Goal: Task Accomplishment & Management: Use online tool/utility

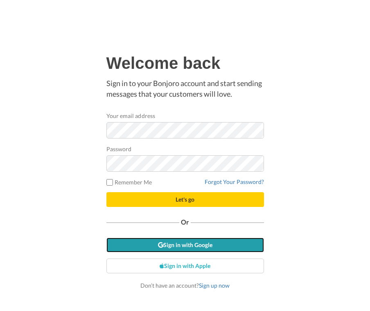
click at [196, 244] on link "Sign in with Google" at bounding box center [186, 245] width 158 height 15
click at [202, 242] on link "Sign in with Google" at bounding box center [186, 245] width 158 height 15
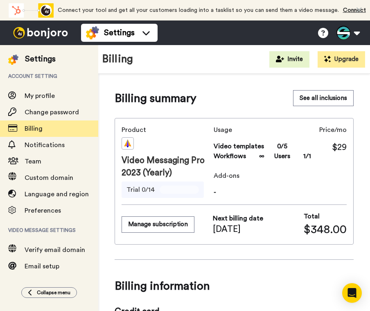
click at [173, 227] on button "Manage subscription" at bounding box center [158, 224] width 73 height 16
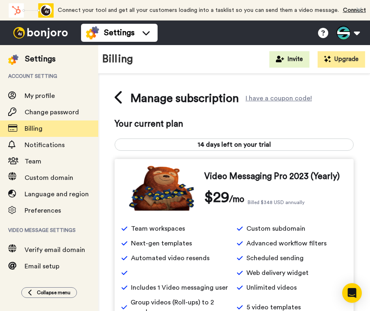
click at [355, 28] on button at bounding box center [348, 33] width 31 height 18
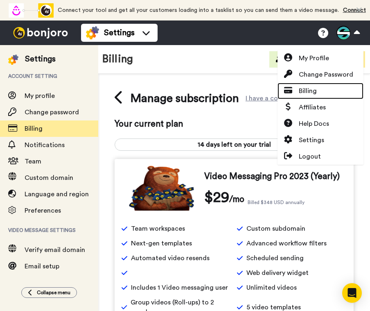
click at [320, 93] on link "Billing" at bounding box center [321, 91] width 86 height 16
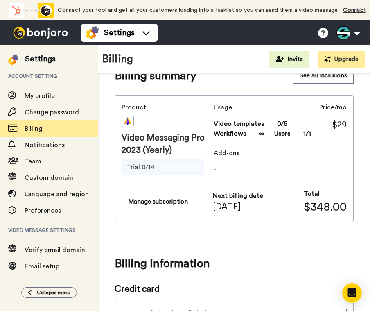
scroll to position [41, 0]
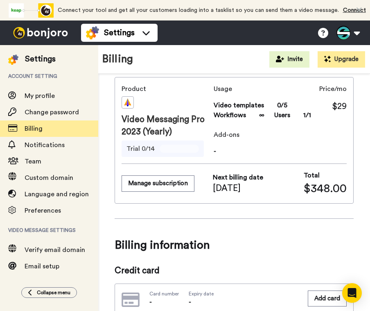
click at [165, 186] on button "Manage subscription" at bounding box center [158, 183] width 73 height 16
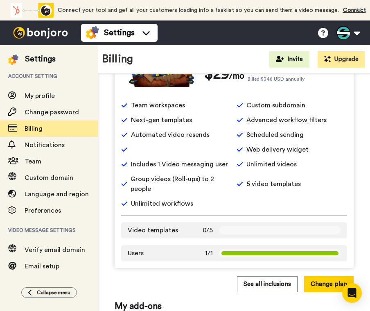
scroll to position [164, 0]
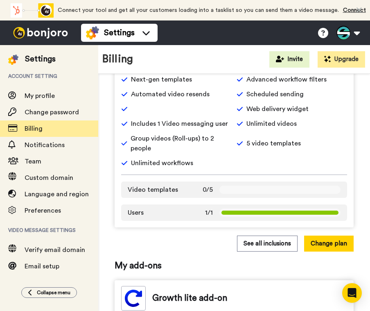
click at [320, 241] on button "Change plan" at bounding box center [329, 244] width 50 height 16
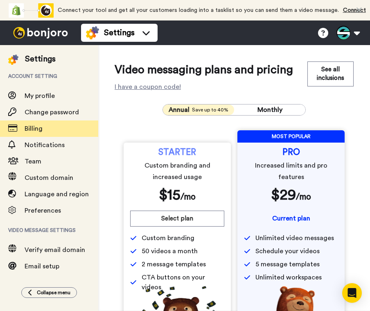
click at [274, 109] on span "Monthly" at bounding box center [270, 110] width 25 height 7
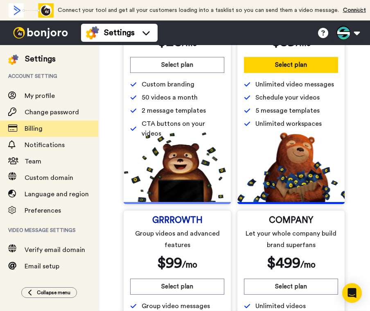
scroll to position [123, 0]
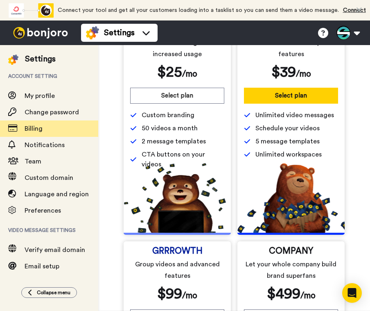
click at [178, 98] on button "Select plan" at bounding box center [177, 96] width 94 height 16
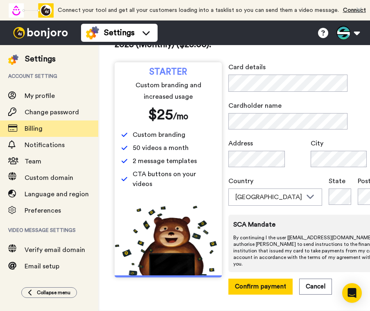
scroll to position [85, 0]
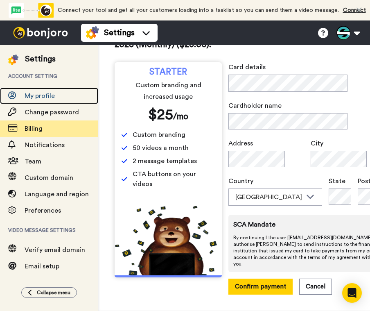
click at [52, 93] on span "My profile" at bounding box center [40, 96] width 30 height 7
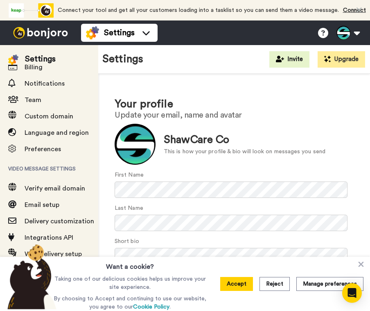
scroll to position [73, 0]
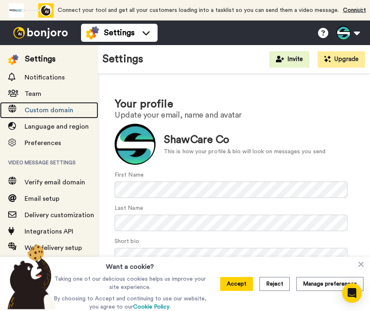
click at [42, 107] on span "Custom domain" at bounding box center [49, 110] width 49 height 7
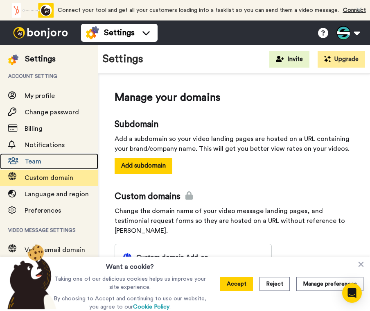
click at [30, 167] on div "Team" at bounding box center [49, 161] width 98 height 16
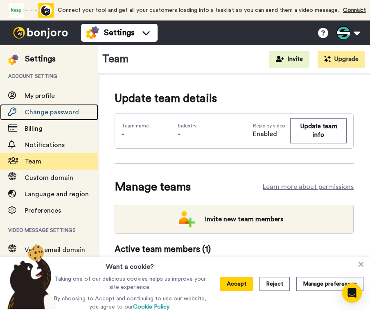
click at [47, 109] on span "Change password" at bounding box center [52, 112] width 54 height 7
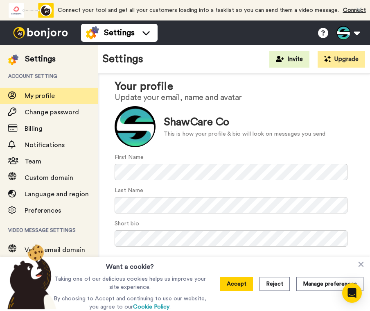
scroll to position [27, 0]
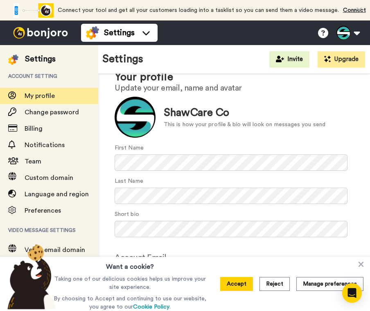
click at [297, 120] on div "ShawCare Co" at bounding box center [245, 112] width 162 height 15
click at [137, 119] on div at bounding box center [135, 117] width 41 height 41
click at [363, 261] on icon at bounding box center [361, 264] width 8 height 8
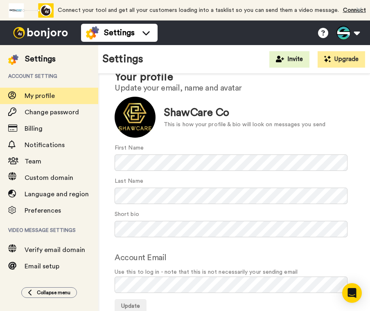
click at [304, 185] on div "Last Name" at bounding box center [234, 190] width 239 height 27
click at [128, 303] on span "Update" at bounding box center [130, 306] width 19 height 6
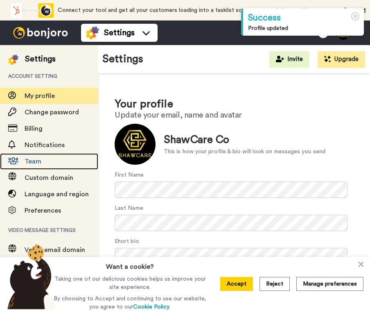
click at [39, 163] on span "Team" at bounding box center [33, 161] width 17 height 7
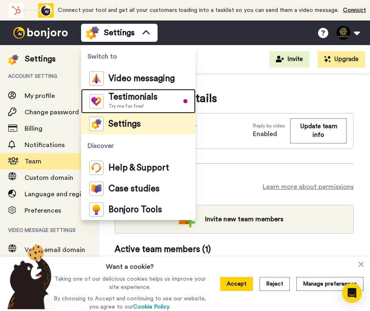
click at [157, 100] on span "Testimonials" at bounding box center [133, 97] width 49 height 8
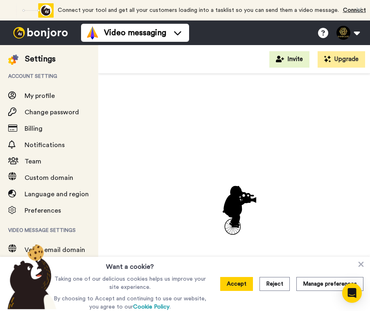
click at [360, 263] on icon at bounding box center [361, 264] width 5 height 5
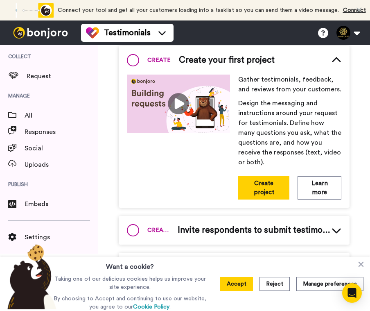
scroll to position [123, 0]
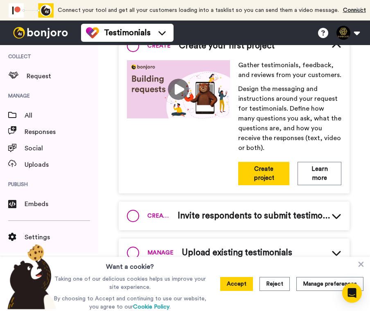
click at [267, 174] on button "Create project" at bounding box center [263, 173] width 51 height 23
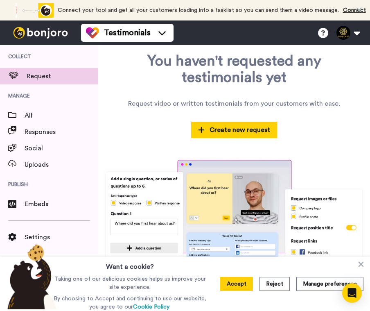
click at [241, 125] on span "Create new request" at bounding box center [234, 130] width 72 height 10
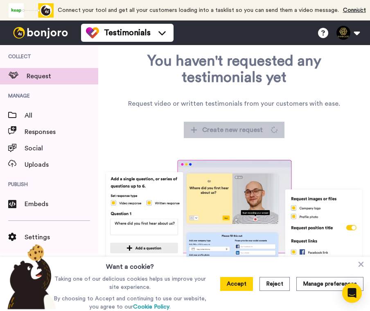
scroll to position [93, 0]
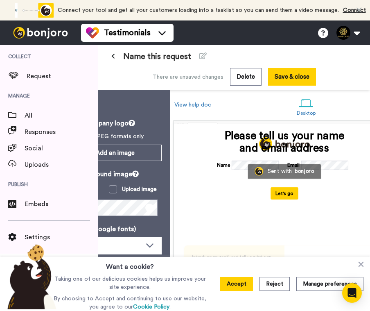
scroll to position [123, 0]
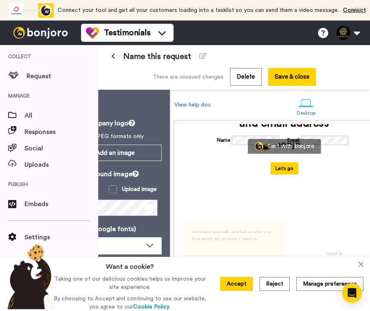
click at [315, 175] on div "Introduce yourself, and tell us what you love about our product / service. Next…" at bounding box center [284, 262] width 221 height 174
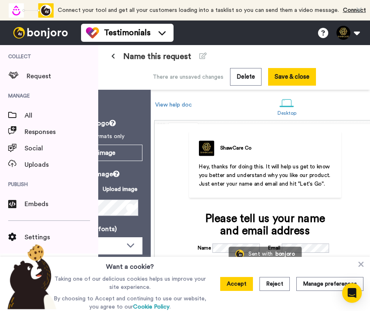
scroll to position [0, 0]
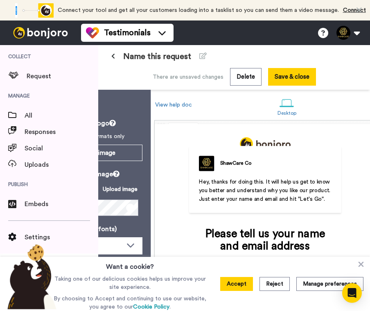
click at [243, 286] on button "Accept" at bounding box center [236, 284] width 33 height 14
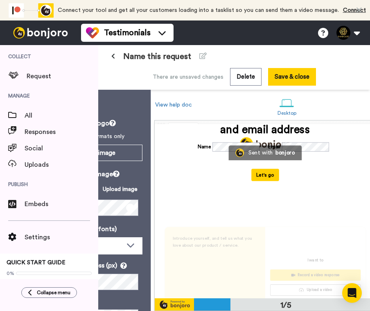
scroll to position [123, 0]
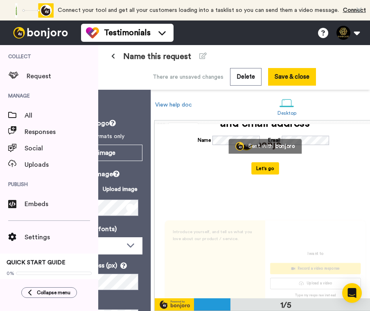
click at [289, 175] on div "Introduce yourself, and tell us what you love about our product / service. Next…" at bounding box center [265, 262] width 221 height 174
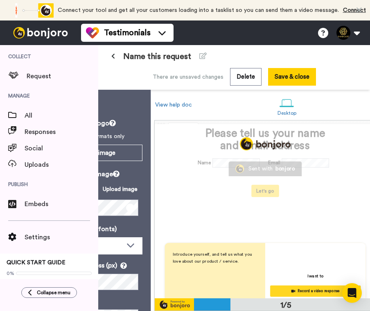
scroll to position [97, 0]
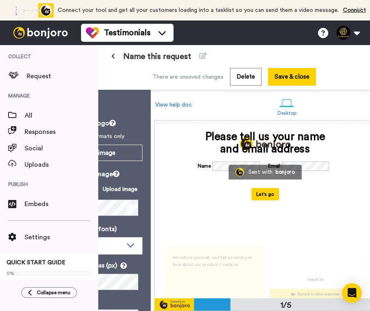
click at [358, 35] on button at bounding box center [348, 33] width 31 height 18
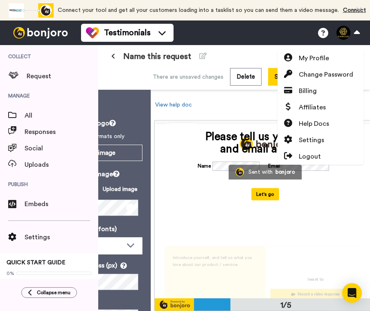
click at [359, 32] on button at bounding box center [348, 33] width 31 height 18
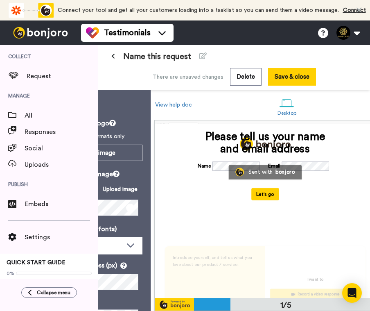
click at [344, 32] on button at bounding box center [348, 33] width 31 height 18
click at [266, 183] on div "ShawCare Co Hey, thanks for doing this. It will help us get to know you better …" at bounding box center [265, 114] width 221 height 174
click at [358, 29] on button at bounding box center [348, 33] width 31 height 18
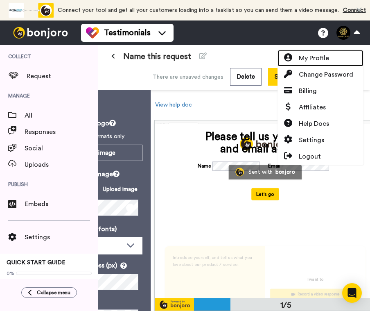
click at [323, 52] on link "My Profile" at bounding box center [321, 58] width 86 height 16
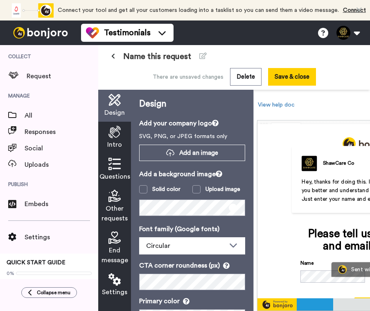
click at [357, 32] on button at bounding box center [348, 33] width 31 height 18
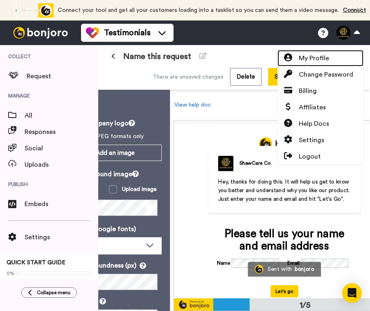
click at [318, 59] on span "My Profile" at bounding box center [314, 58] width 30 height 10
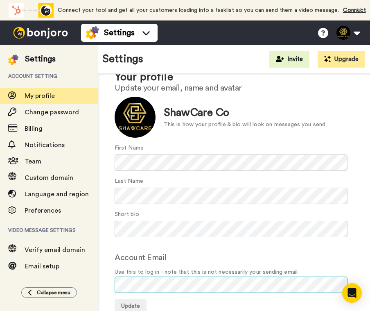
click at [101, 285] on div "Your profile Update your email, name and avatar Update ShawCare Co This is how …" at bounding box center [234, 192] width 272 height 290
click at [90, 284] on div "Settings Account setting My profile Change password Billing Notifications Team …" at bounding box center [185, 178] width 370 height 266
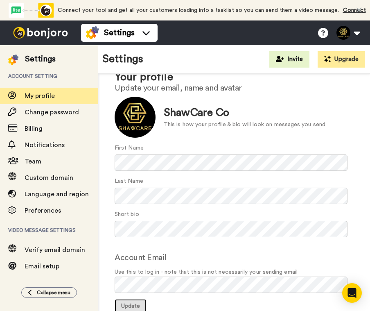
click at [135, 302] on button "Update" at bounding box center [131, 306] width 32 height 15
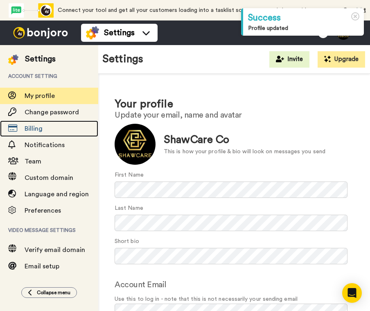
click at [52, 132] on span "Billing" at bounding box center [62, 129] width 74 height 10
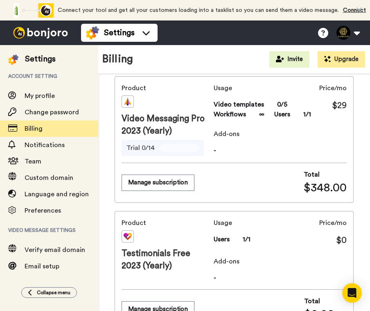
scroll to position [41, 0]
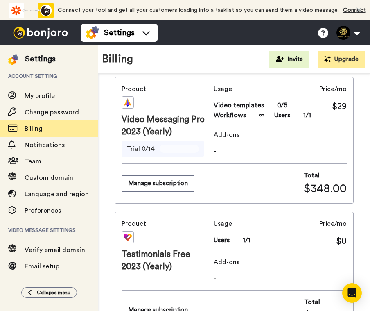
click at [164, 184] on button "Manage subscription" at bounding box center [158, 183] width 73 height 16
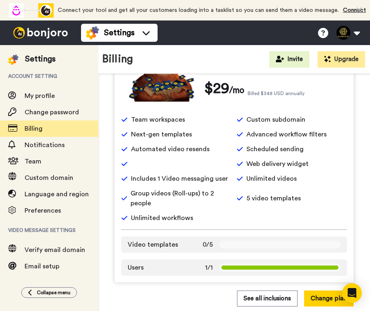
scroll to position [123, 0]
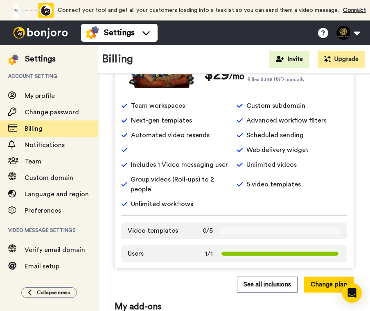
click at [264, 286] on button "See all inclusions" at bounding box center [267, 285] width 61 height 16
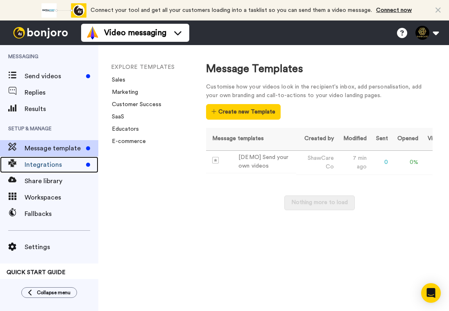
click at [61, 169] on span "Integrations" at bounding box center [54, 165] width 58 height 10
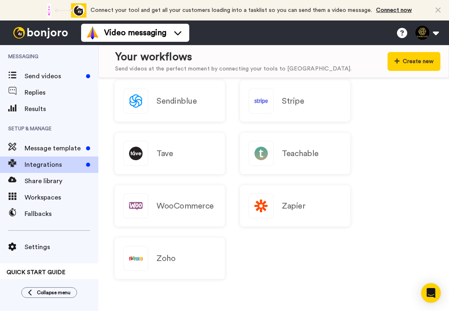
scroll to position [1190, 0]
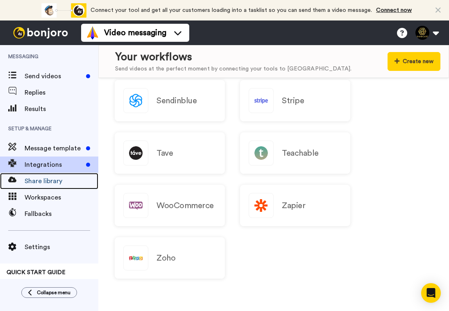
click at [53, 184] on span "Share library" at bounding box center [62, 181] width 74 height 10
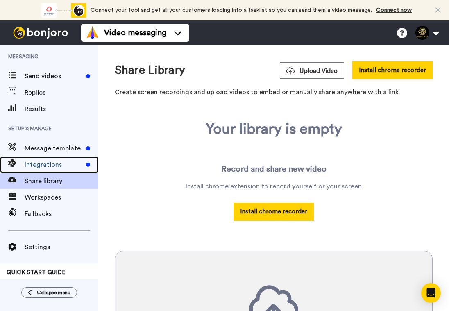
click at [66, 162] on span "Integrations" at bounding box center [54, 165] width 58 height 10
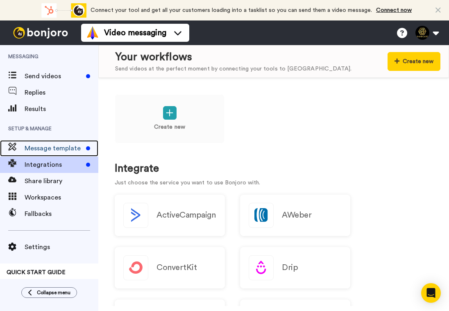
drag, startPoint x: 0, startPoint y: 0, endPoint x: 66, endPoint y: 141, distance: 155.6
click at [66, 141] on div "Message template" at bounding box center [49, 148] width 98 height 16
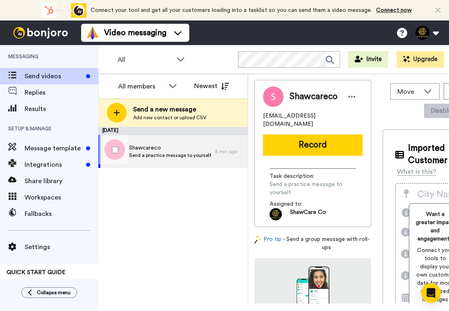
click at [170, 153] on span "Send a practice message to yourself" at bounding box center [170, 155] width 82 height 7
click at [137, 156] on span "Send a practice message to yourself" at bounding box center [170, 155] width 82 height 7
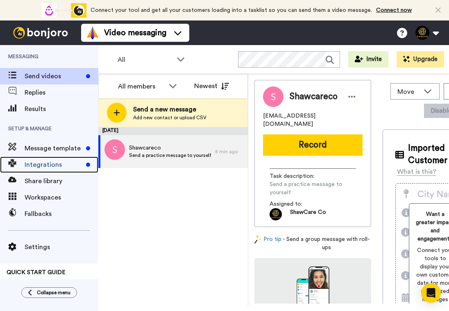
click at [61, 159] on div "Integrations" at bounding box center [49, 165] width 98 height 16
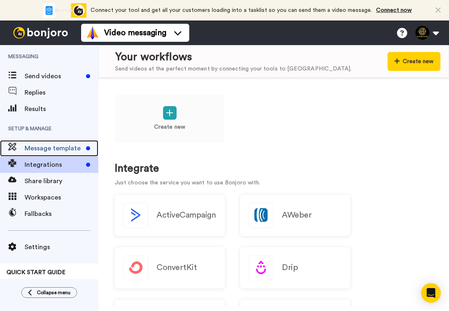
click at [49, 150] on span "Message template" at bounding box center [54, 148] width 58 height 10
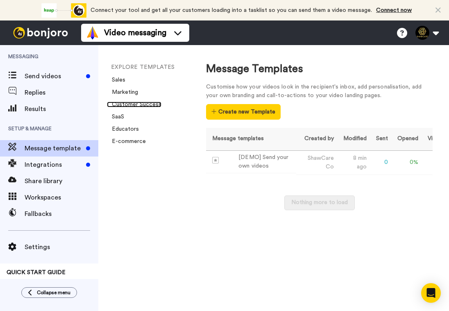
click at [139, 102] on link "Customer Success" at bounding box center [134, 105] width 54 height 6
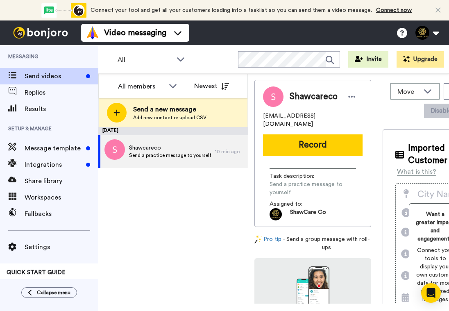
click at [165, 113] on span "Send a new message" at bounding box center [169, 109] width 73 height 10
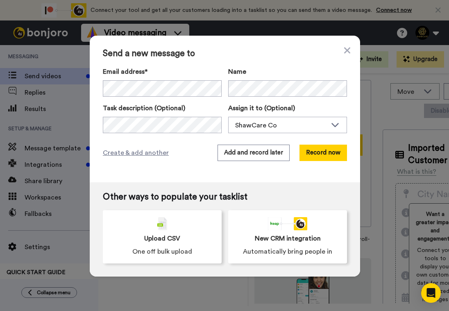
click at [315, 100] on div "Email address* Shawcareco <shawcareco@gmail.com> Name Task description (Optiona…" at bounding box center [225, 100] width 244 height 66
click at [258, 127] on div "ShawCare Co" at bounding box center [281, 125] width 92 height 10
click at [268, 125] on div "ShawCare Co" at bounding box center [281, 125] width 92 height 10
drag, startPoint x: 101, startPoint y: 107, endPoint x: 208, endPoint y: 101, distance: 107.1
click at [208, 101] on div "Email address* No search result for ‘ twee.shaw@gmail.com ’ Name Task descripti…" at bounding box center [225, 100] width 244 height 66
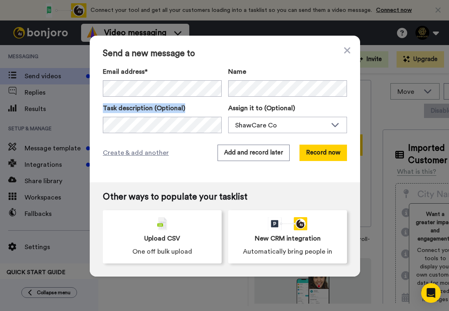
click at [296, 124] on div "ShawCare Co" at bounding box center [281, 125] width 92 height 10
click at [291, 121] on div "ShawCare Co" at bounding box center [281, 125] width 92 height 10
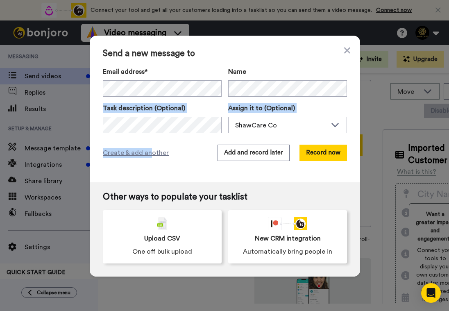
click at [170, 126] on div "Send a new message to Email address* No search result for ‘ twee.shaw@gmail.com…" at bounding box center [225, 109] width 270 height 147
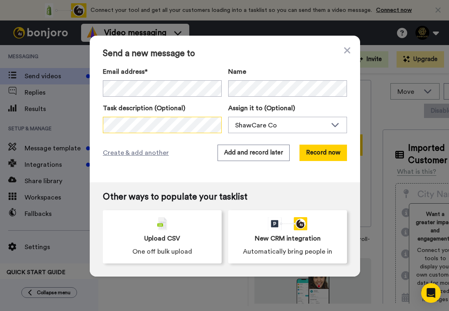
drag, startPoint x: 146, startPoint y: 150, endPoint x: 91, endPoint y: 122, distance: 62.3
click at [91, 126] on div "Send a new message to Email address* No search result for ‘ twee.shaw@gmail.com…" at bounding box center [225, 109] width 270 height 147
click at [263, 121] on div "ShawCare Co" at bounding box center [281, 125] width 92 height 10
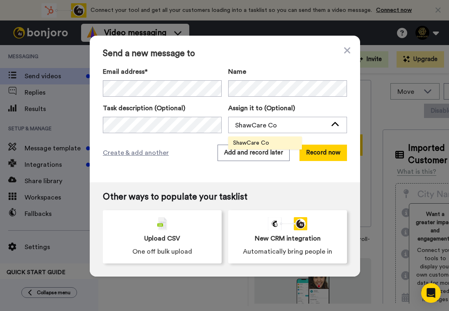
click at [276, 175] on div "Send a new message to Email address* No search result for ‘ twee.shaw@gmail.com…" at bounding box center [225, 109] width 270 height 147
click at [122, 154] on span "Create & add another" at bounding box center [136, 153] width 66 height 10
click at [345, 51] on icon at bounding box center [347, 50] width 6 height 6
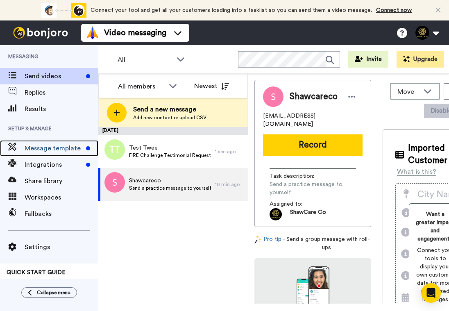
click at [54, 152] on span "Message template" at bounding box center [54, 148] width 58 height 10
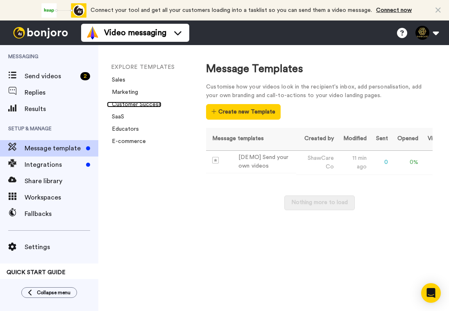
click at [129, 104] on link "Customer Success" at bounding box center [134, 105] width 54 height 6
click at [127, 90] on link "Marketing" at bounding box center [122, 92] width 31 height 6
click at [130, 141] on link "E-commerce" at bounding box center [126, 141] width 39 height 6
click at [126, 128] on link "Educators" at bounding box center [123, 129] width 32 height 6
click at [129, 92] on link "Marketing" at bounding box center [122, 92] width 31 height 6
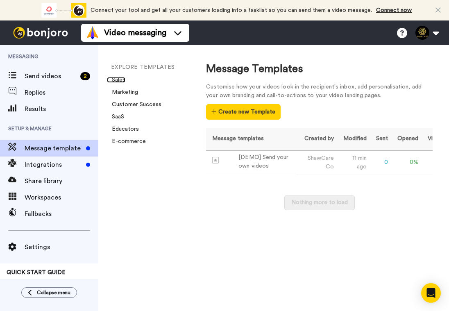
click at [123, 78] on link "Sales" at bounding box center [116, 80] width 18 height 6
click at [116, 78] on link "Sales" at bounding box center [116, 80] width 18 height 6
